Goal: Information Seeking & Learning: Learn about a topic

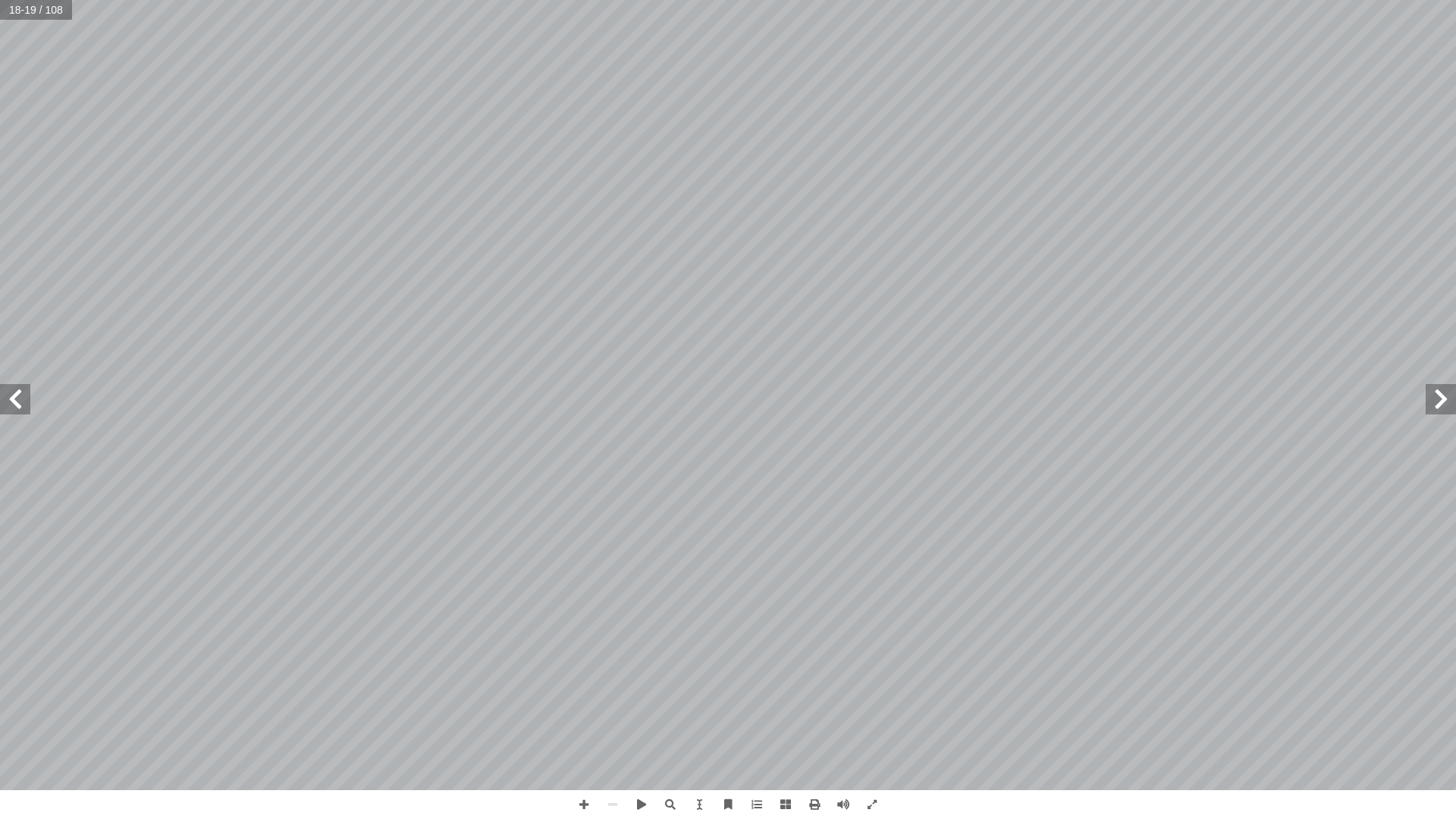
click at [945, 812] on div "١٤ ١. الغشاء الخلوي تية: ٔ سئلة ا�� ٔ عن ا�� ْ جب ٔ الصورة، ثم ا ْ ل ّ م ٔ تا […" at bounding box center [728, 409] width 1456 height 819
click at [996, 804] on div "١٤ ١. الغشاء الخلوي تية: ٔ سئلة ا�� ٔ عن ا�� ْ جب ٔ الصورة، ثم ا ْ ل ّ م ٔ تا […" at bounding box center [728, 409] width 1456 height 819
click at [26, 404] on span at bounding box center [15, 399] width 31 height 31
click at [1023, 806] on div "١٦ ة ّ سموزي ٔ ة ا�� ّ (: الخاصي نشاط )5 دوات: ٔ وا�� ّ المواد ة، ومسمار. ّ ر، …" at bounding box center [728, 410] width 1456 height 820
click at [14, 408] on span at bounding box center [15, 399] width 31 height 31
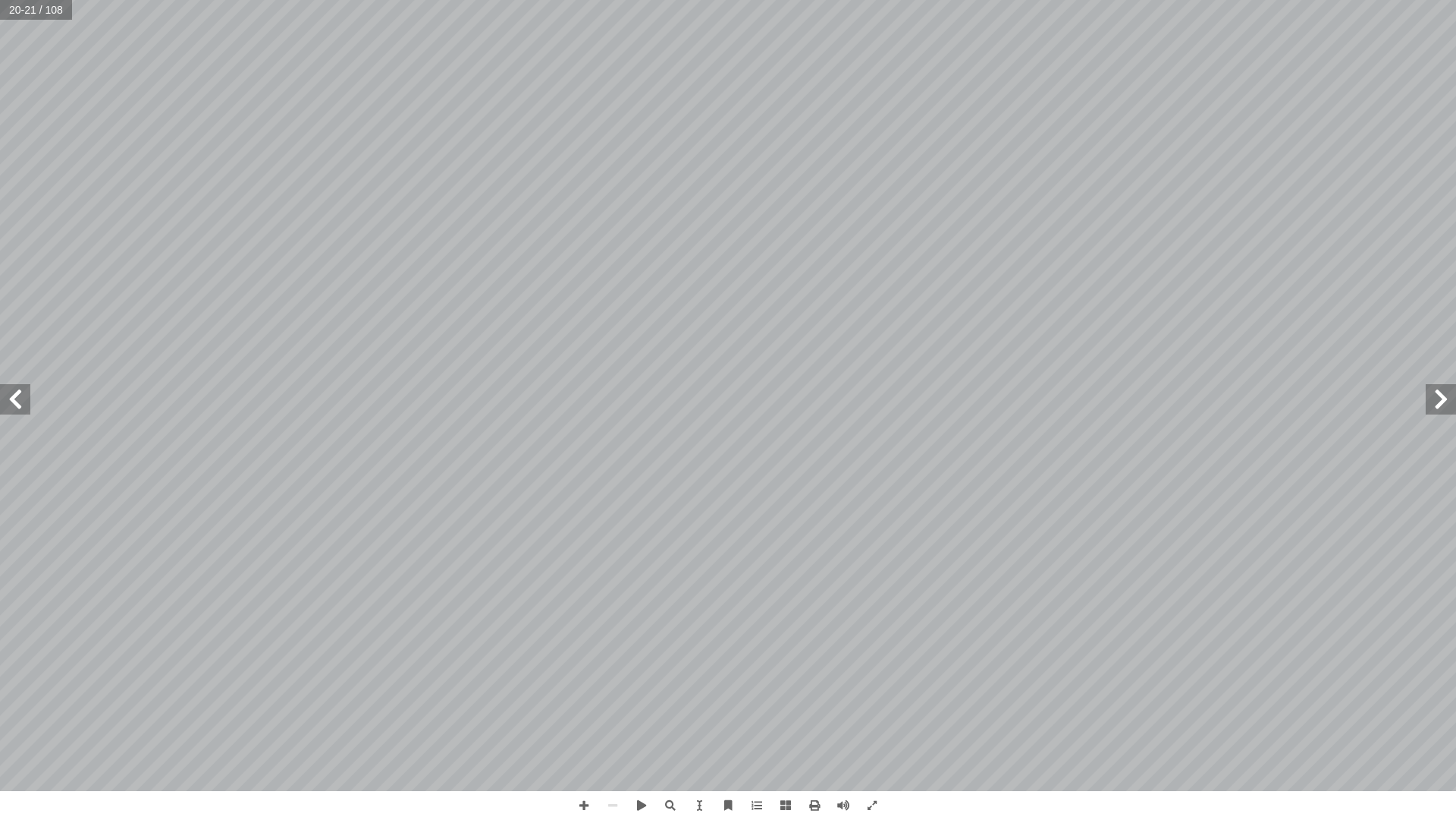
click at [12, 399] on span at bounding box center [15, 399] width 31 height 31
click at [1, 387] on span at bounding box center [15, 399] width 31 height 31
click at [8, 392] on span at bounding box center [15, 399] width 31 height 31
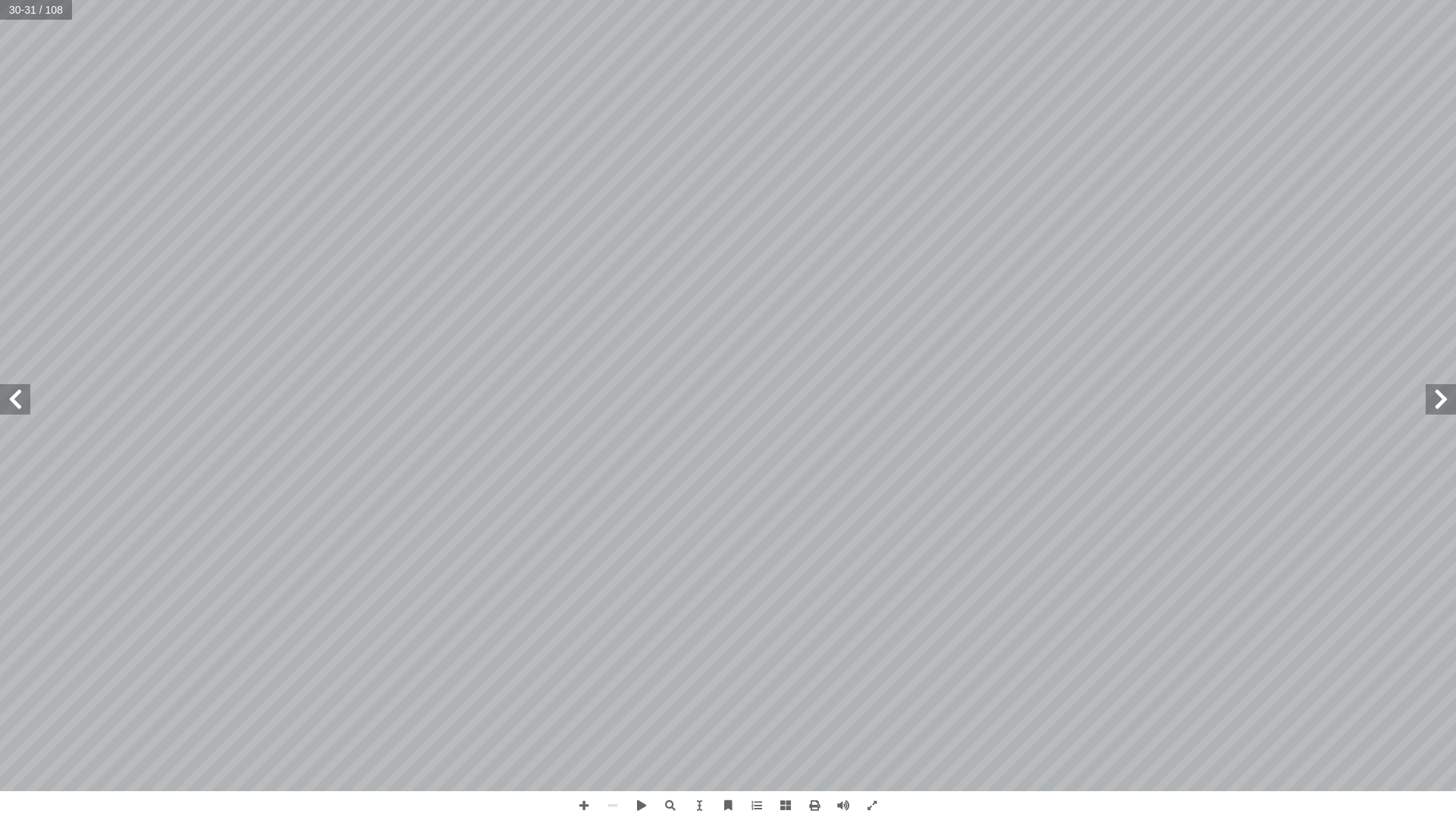
click at [8, 392] on span at bounding box center [15, 399] width 31 height 31
click at [8, 412] on span at bounding box center [15, 399] width 31 height 31
click at [1042, 807] on div "٣٢ نشاط )2( مرحلة المراهقة تي: أ ول بالجواب الذي يناسبه في العمود الثاني فيما ي…" at bounding box center [728, 409] width 1456 height 819
click at [909, 803] on div "٣٢ نشاط )2( مرحلة المراهقة تي: أ ول بالجواب الذي يناسبه في العمود الثاني فيما ي…" at bounding box center [728, 409] width 1456 height 819
click at [1442, 401] on span at bounding box center [1440, 399] width 31 height 31
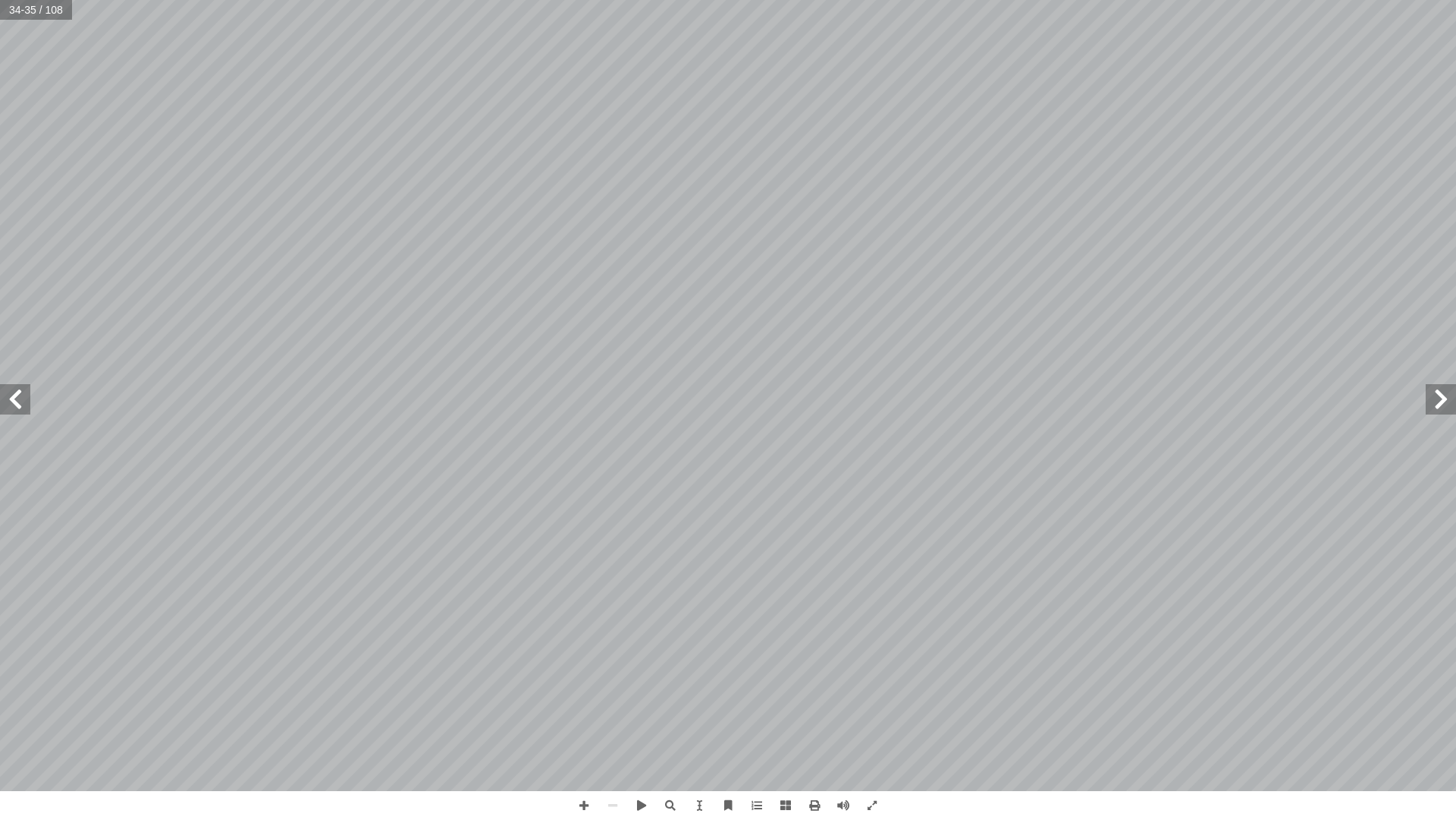
click at [1443, 404] on span at bounding box center [1440, 399] width 31 height 31
click at [1426, 409] on span at bounding box center [1440, 399] width 31 height 31
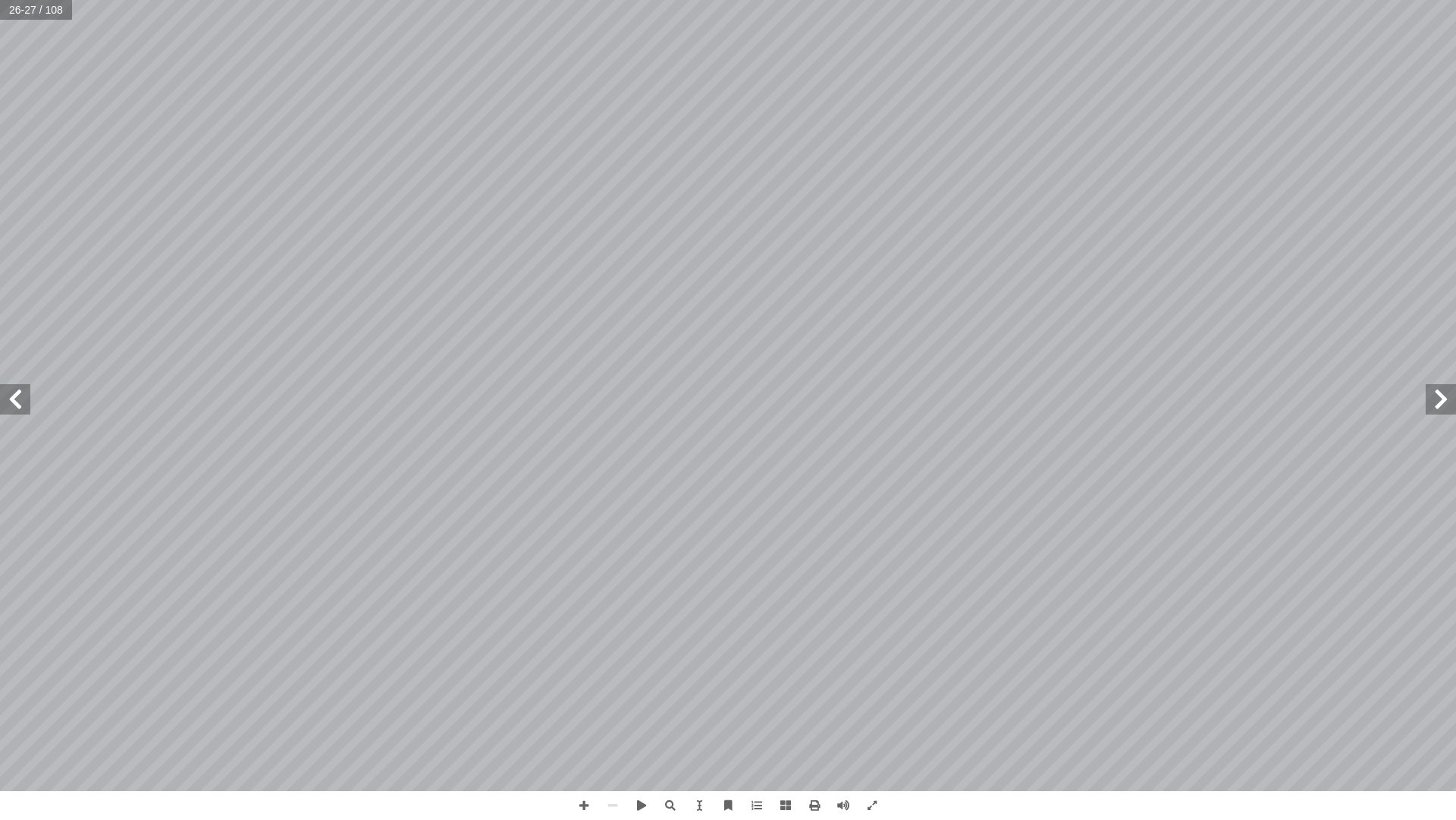
click at [1432, 405] on span at bounding box center [1440, 399] width 31 height 31
click at [1454, 405] on span at bounding box center [1440, 399] width 31 height 31
click at [1442, 407] on span at bounding box center [1440, 399] width 31 height 31
click at [5, 407] on span at bounding box center [15, 399] width 31 height 31
click at [5, 403] on span at bounding box center [15, 399] width 31 height 31
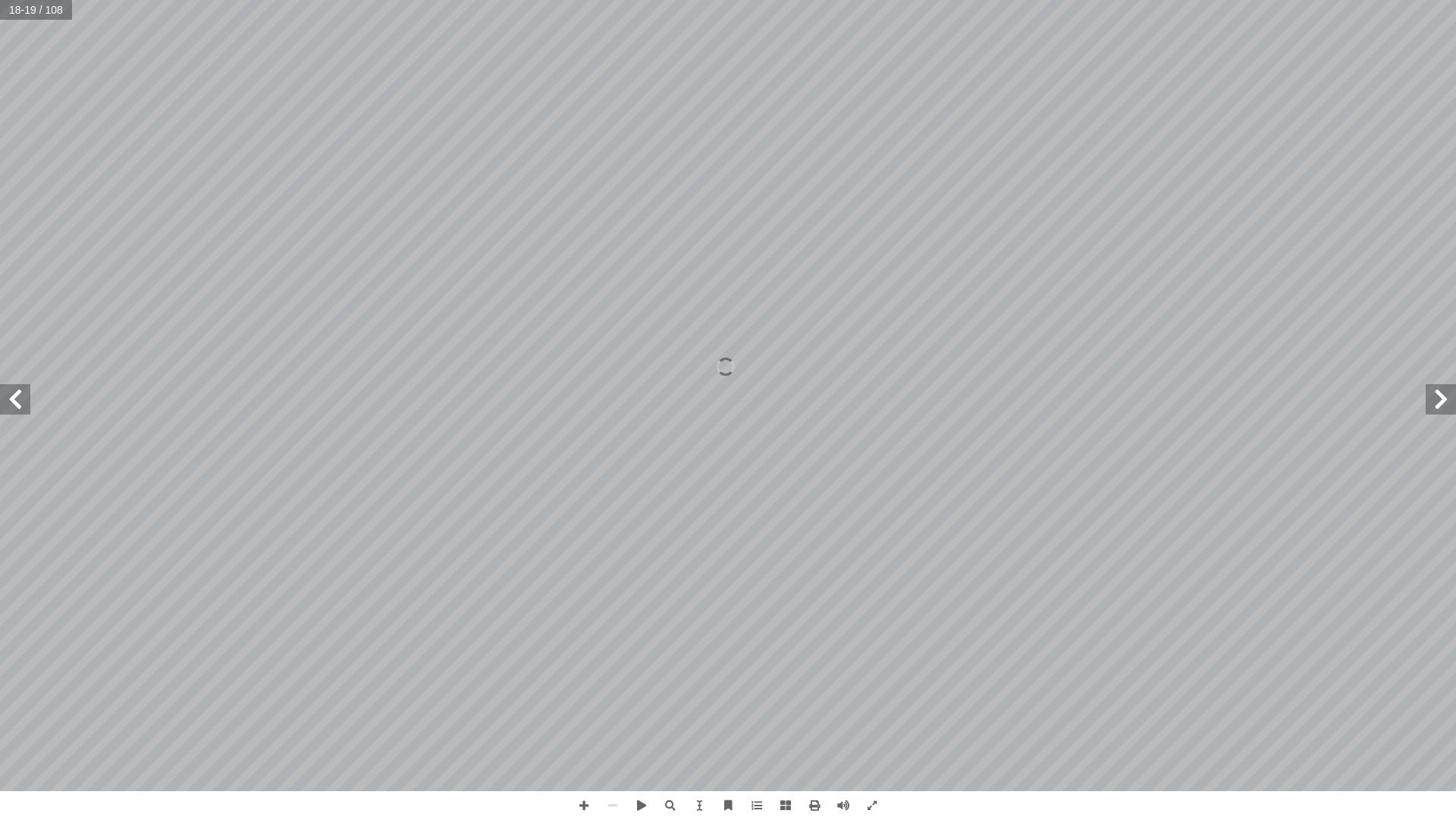
click at [8, 397] on span at bounding box center [15, 399] width 31 height 31
click at [11, 403] on span at bounding box center [15, 399] width 31 height 31
click at [14, 401] on span at bounding box center [15, 399] width 31 height 31
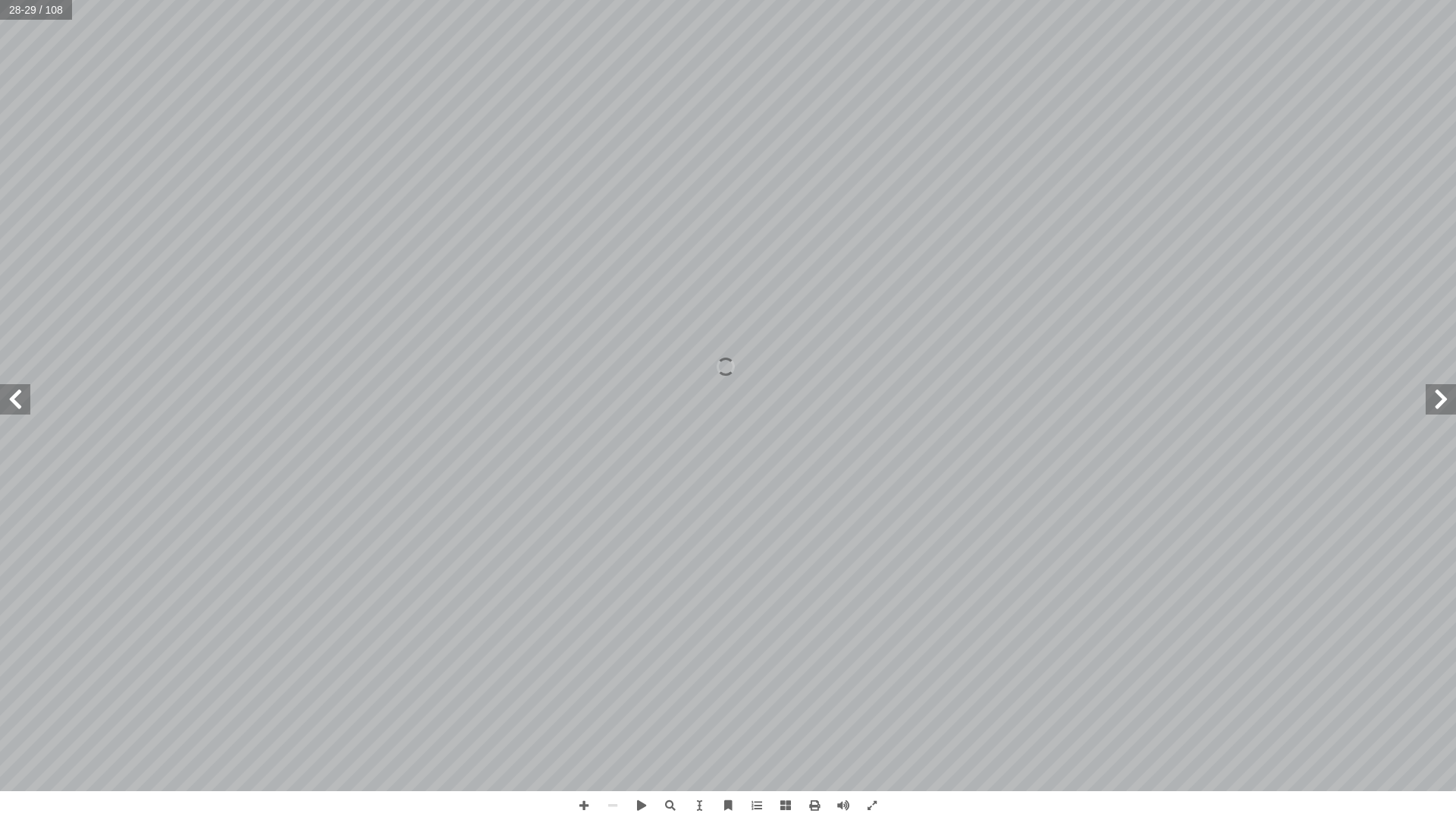
click at [12, 401] on span at bounding box center [15, 399] width 31 height 31
click at [0, 400] on span at bounding box center [15, 399] width 31 height 31
click at [1440, 401] on span at bounding box center [1440, 399] width 31 height 31
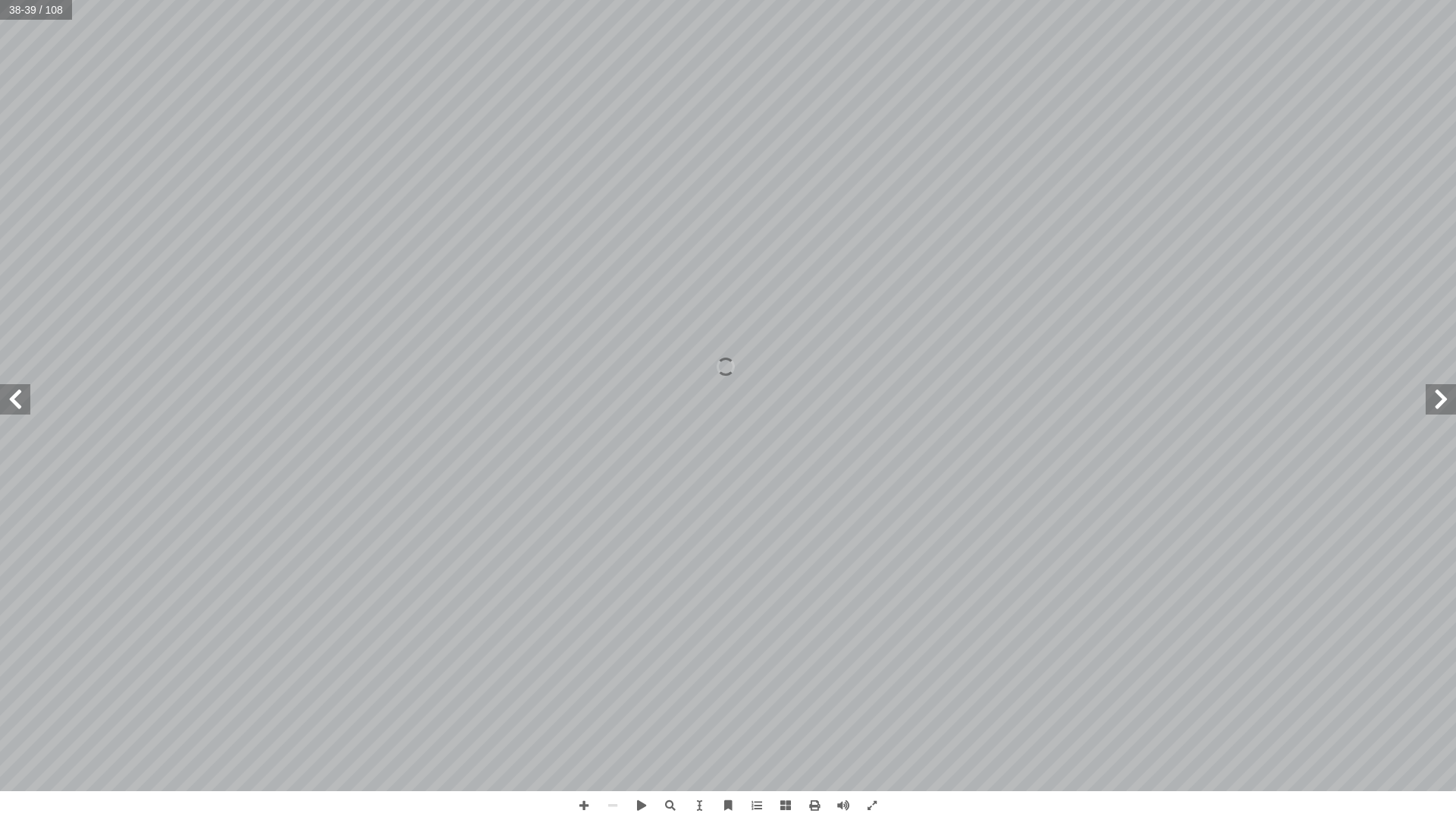
click at [1440, 401] on span at bounding box center [1440, 399] width 31 height 31
click at [1445, 404] on span at bounding box center [1440, 399] width 31 height 31
click at [1442, 406] on span at bounding box center [1440, 399] width 31 height 31
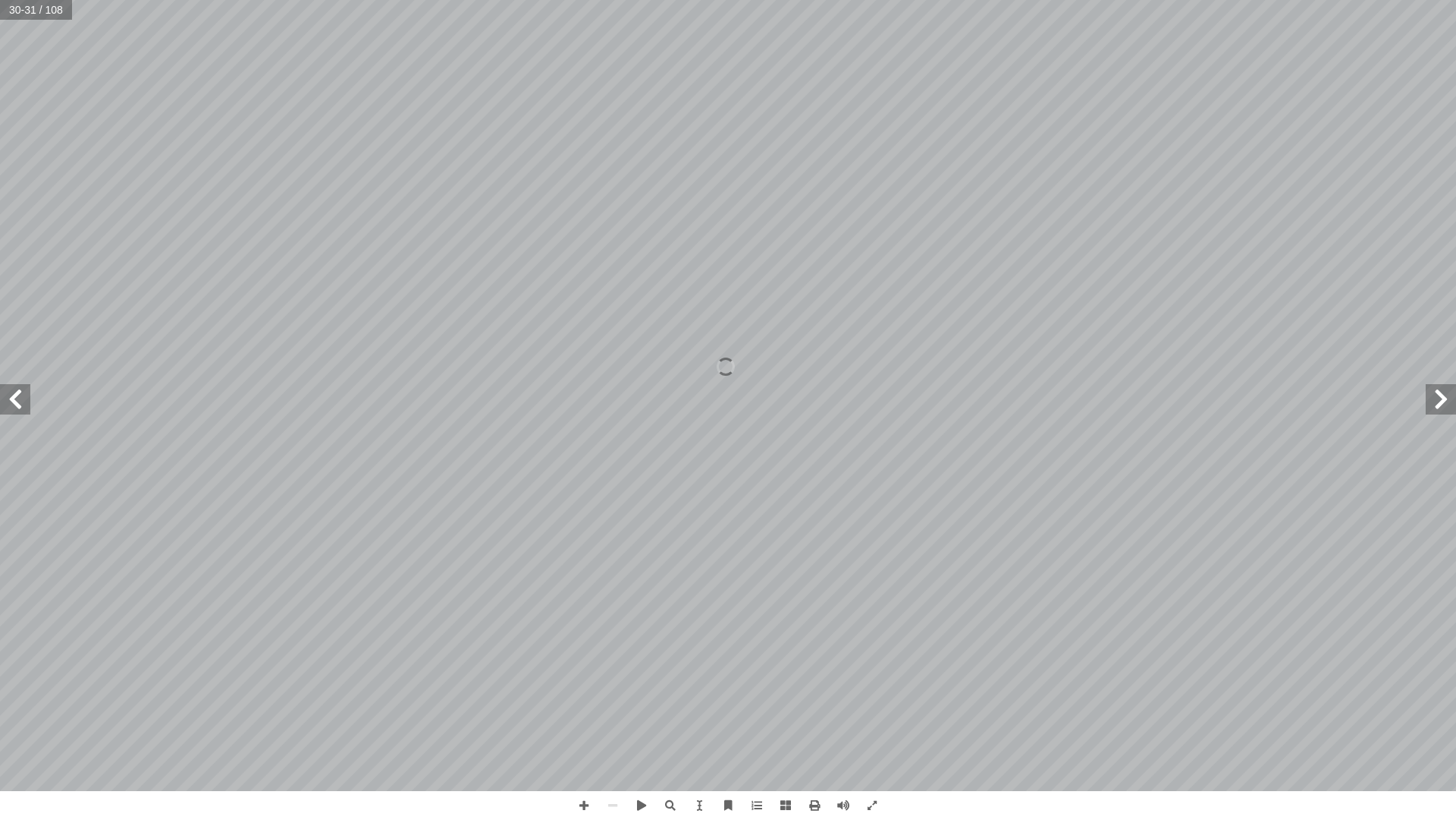
click at [1439, 404] on span at bounding box center [1440, 399] width 31 height 31
click at [1433, 401] on span at bounding box center [1440, 399] width 31 height 31
click at [521, 797] on div "١٤ ١. الغشاء الخلوي تية: ٔ سئلة ا�� ٔ عن ا�� ْ جب ٔ الصورة، ثم ا ْ ل ّ م ٔ تا […" at bounding box center [728, 409] width 1456 height 819
click at [19, 407] on span at bounding box center [15, 399] width 31 height 31
click at [17, 398] on span at bounding box center [15, 399] width 31 height 31
